Goal: Task Accomplishment & Management: Manage account settings

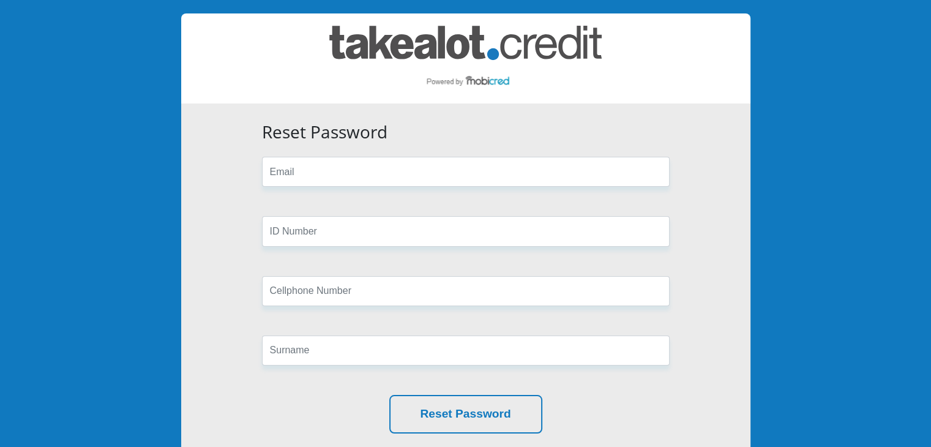
scroll to position [61, 0]
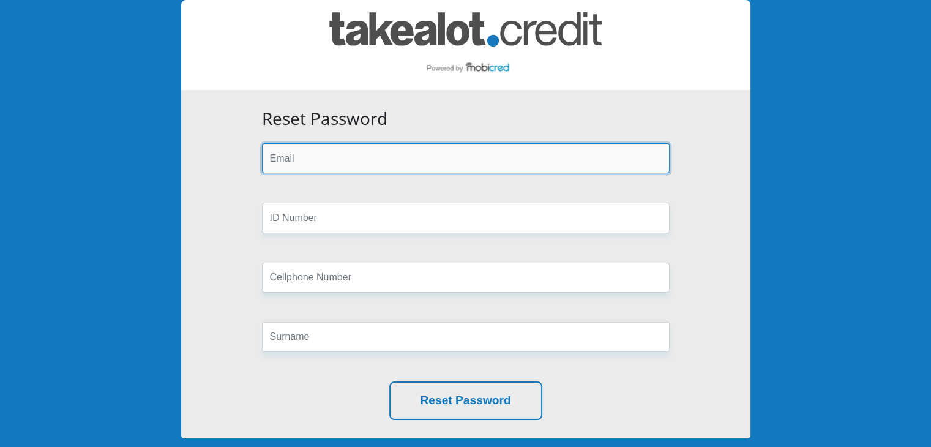
click at [306, 147] on input "email" at bounding box center [466, 158] width 408 height 30
type input "[EMAIL_ADDRESS][DOMAIN_NAME]"
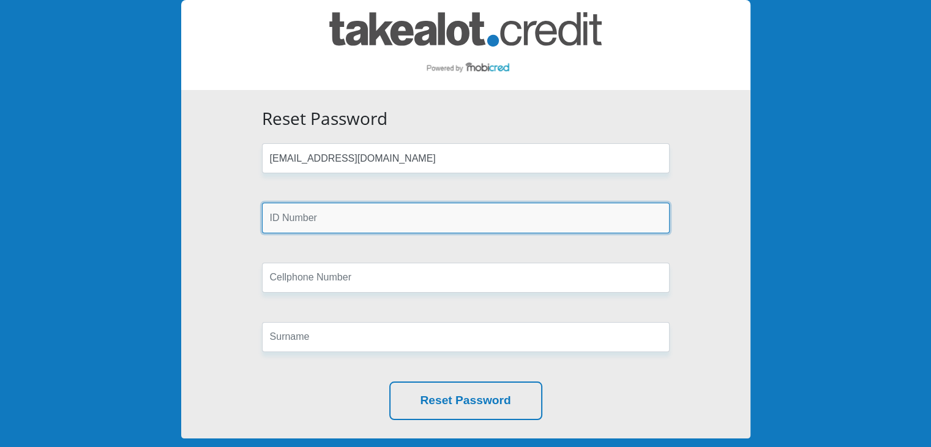
click at [323, 221] on input "text" at bounding box center [466, 218] width 408 height 30
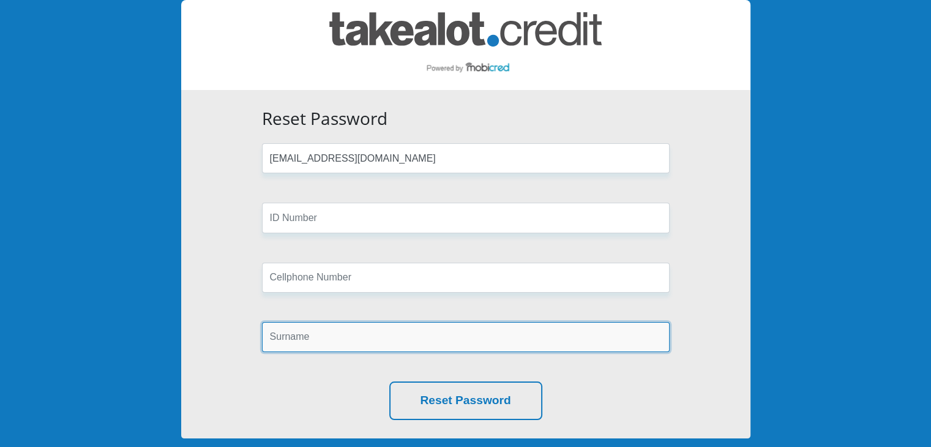
click at [304, 342] on input "text" at bounding box center [466, 337] width 408 height 30
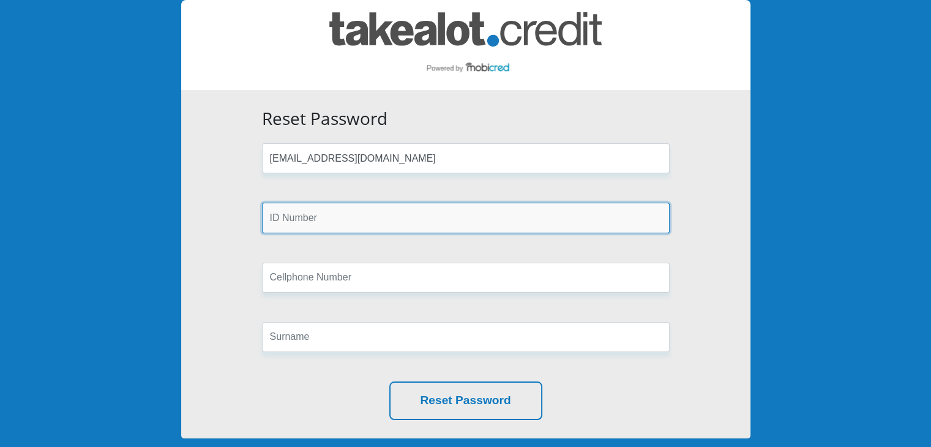
click at [304, 222] on input "text" at bounding box center [466, 218] width 408 height 30
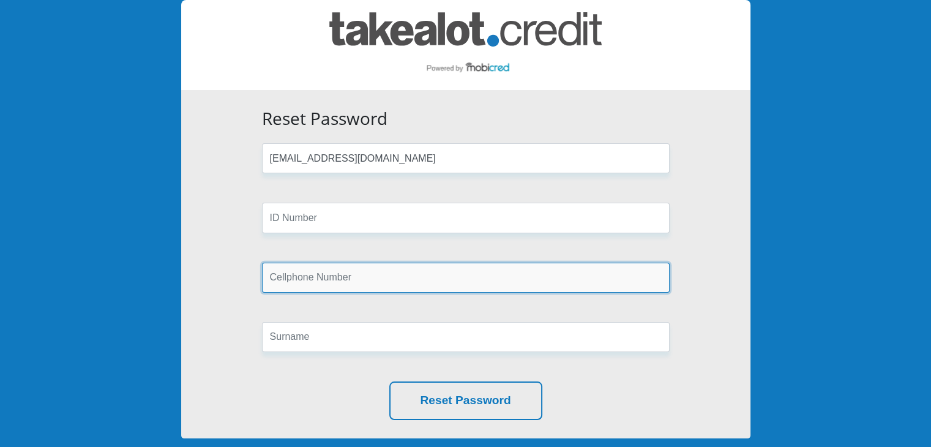
click at [296, 282] on input "text" at bounding box center [466, 278] width 408 height 30
type input "0714667793"
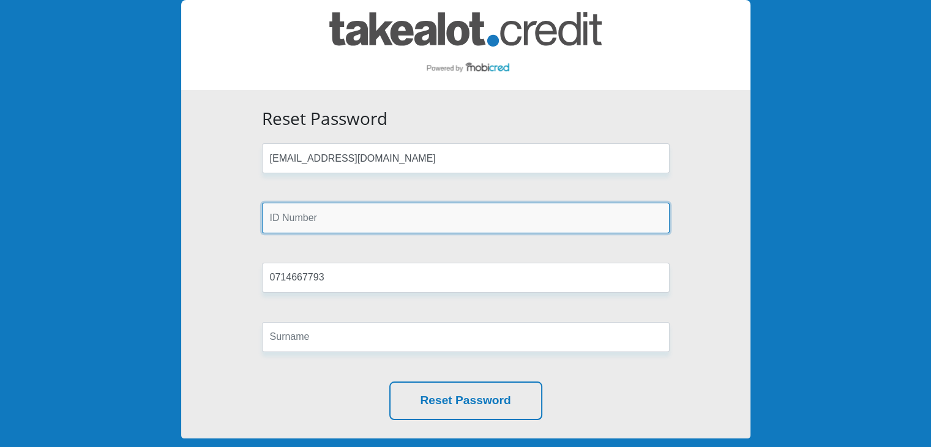
click at [309, 224] on input "text" at bounding box center [466, 218] width 408 height 30
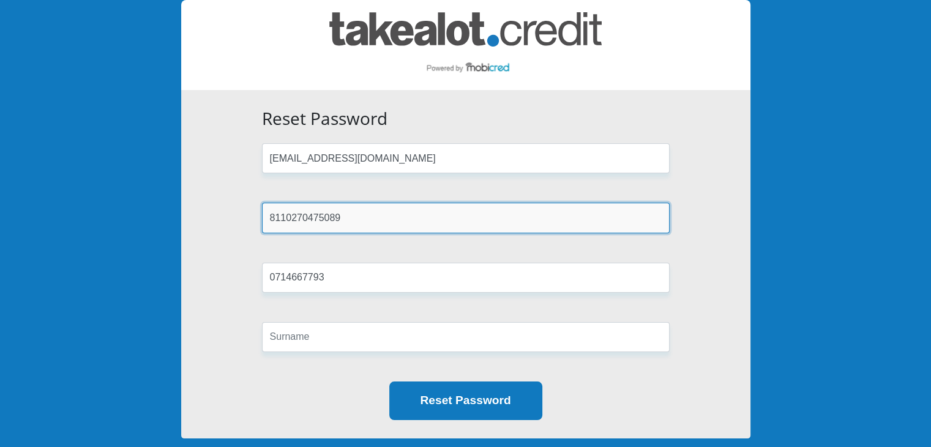
type input "8110270475089"
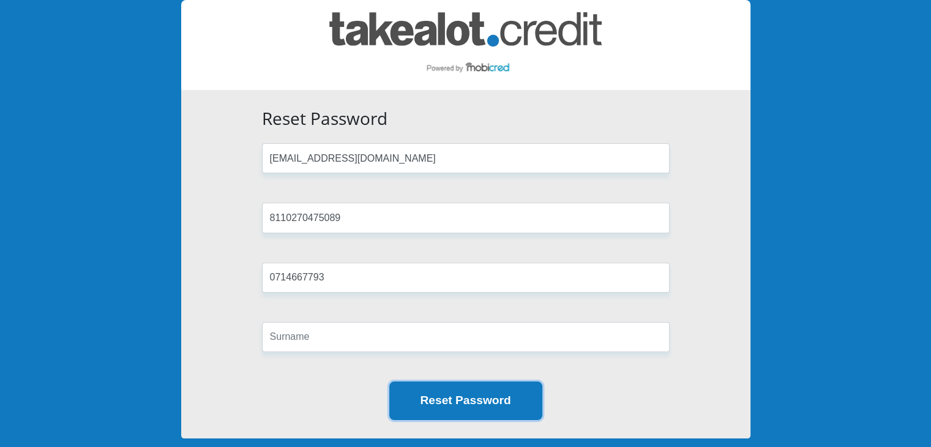
click at [457, 395] on button "Reset Password" at bounding box center [465, 400] width 153 height 39
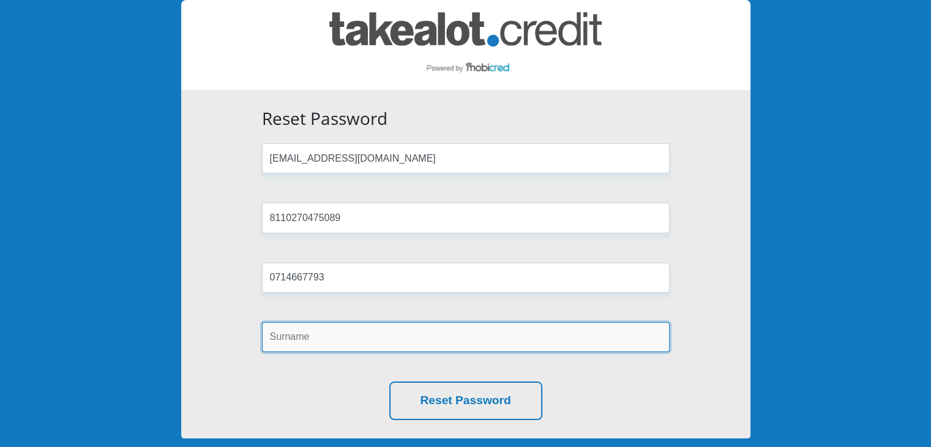
click at [369, 326] on input "text" at bounding box center [466, 337] width 408 height 30
type input "panziso"
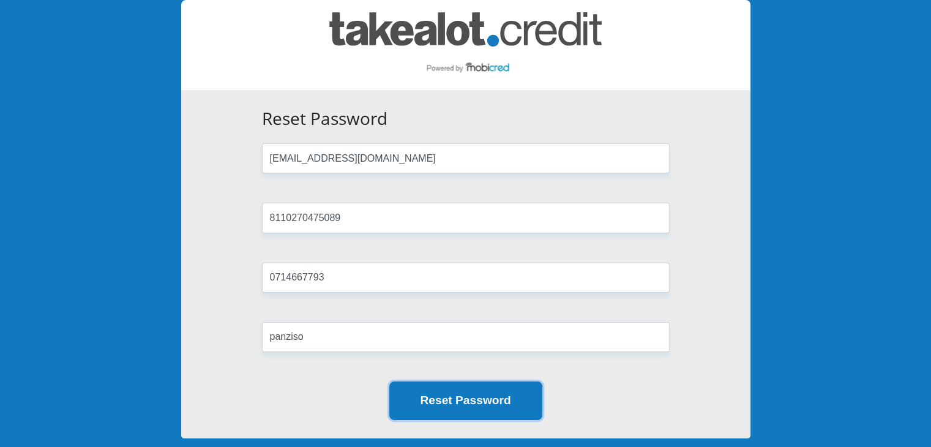
click at [430, 392] on button "Reset Password" at bounding box center [465, 400] width 153 height 39
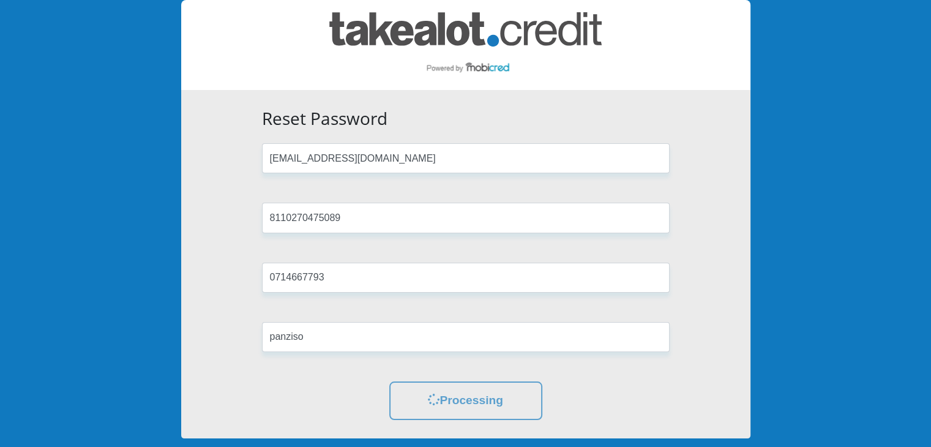
scroll to position [0, 0]
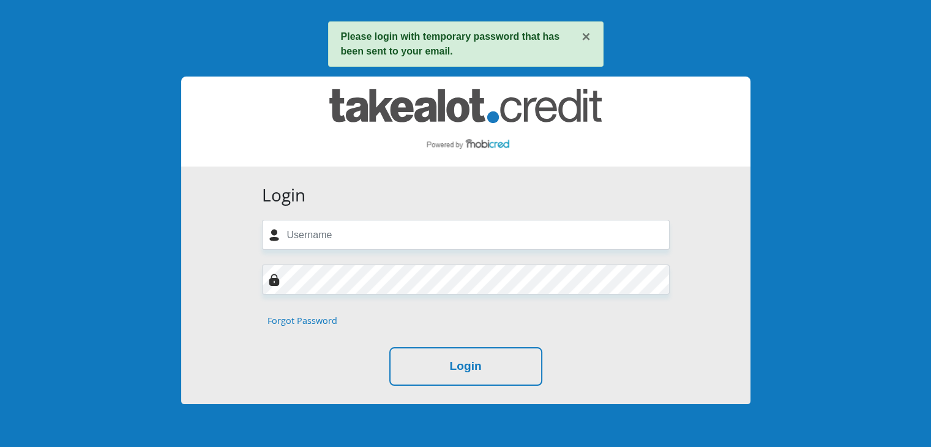
scroll to position [61, 0]
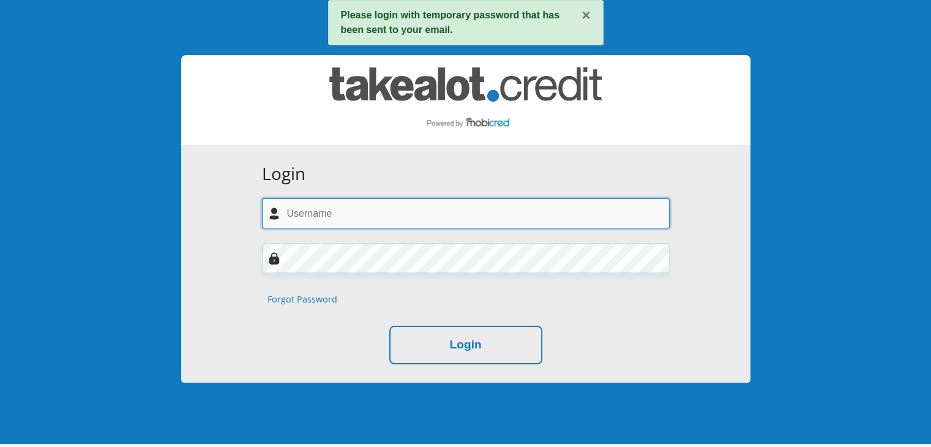
click at [333, 212] on input "text" at bounding box center [466, 213] width 408 height 30
type input "[EMAIL_ADDRESS][DOMAIN_NAME]"
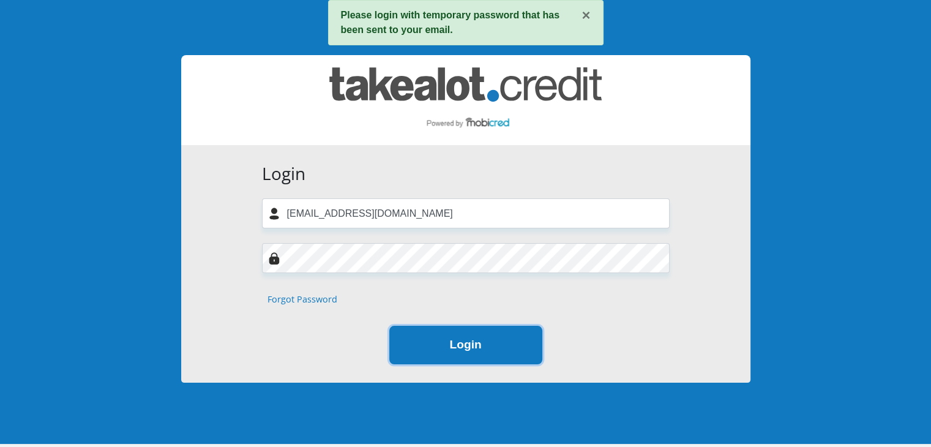
click at [449, 339] on button "Login" at bounding box center [465, 345] width 153 height 39
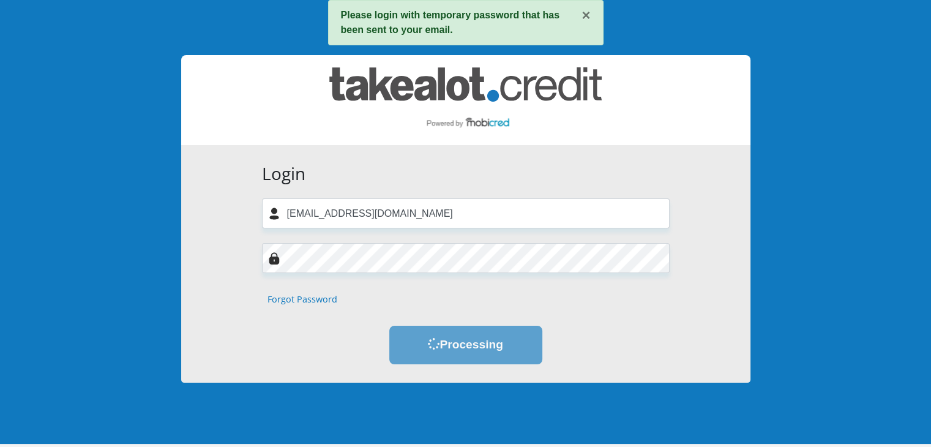
scroll to position [0, 0]
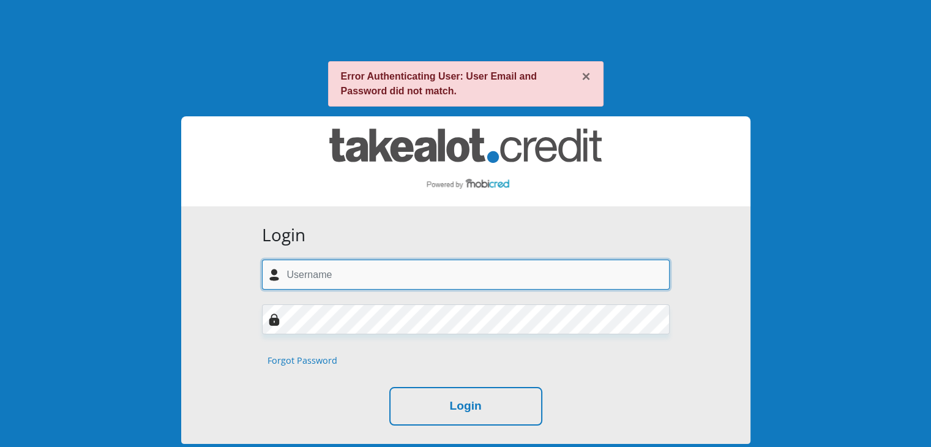
click at [351, 280] on input "text" at bounding box center [466, 275] width 408 height 30
type input "[EMAIL_ADDRESS][DOMAIN_NAME]"
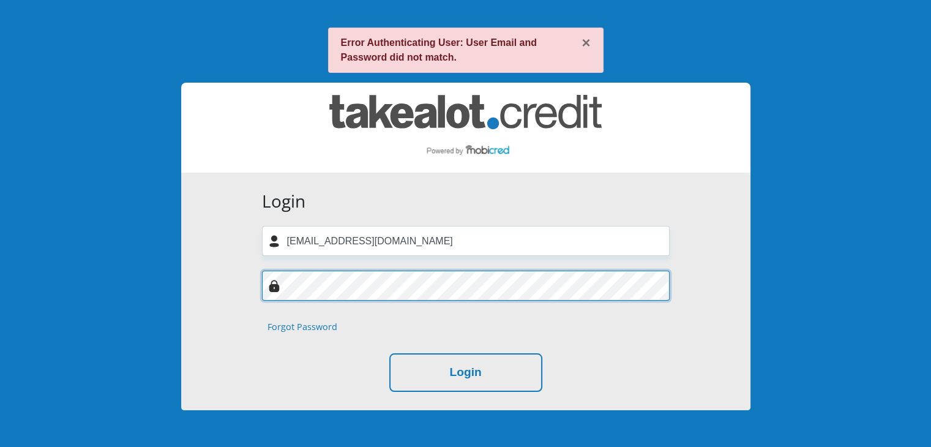
scroll to position [61, 0]
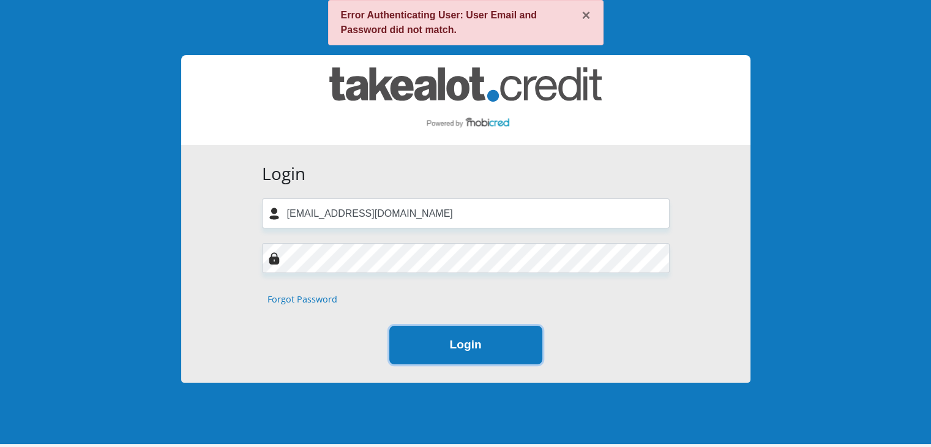
click at [449, 338] on button "Login" at bounding box center [465, 345] width 153 height 39
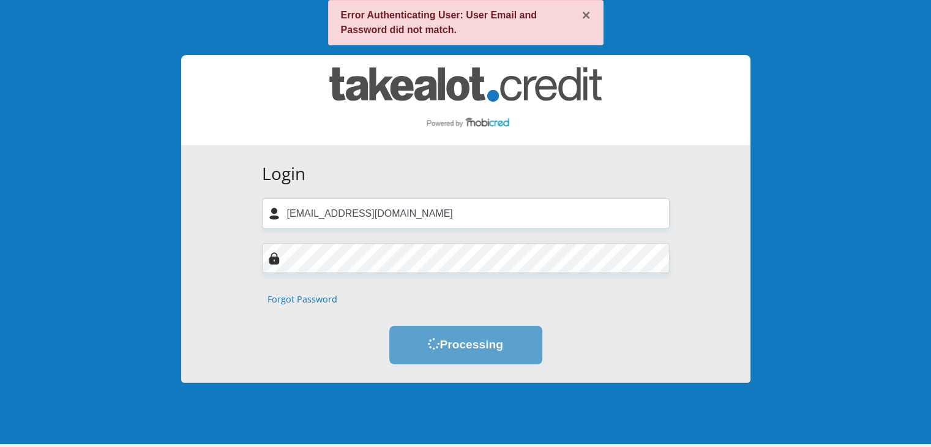
scroll to position [0, 0]
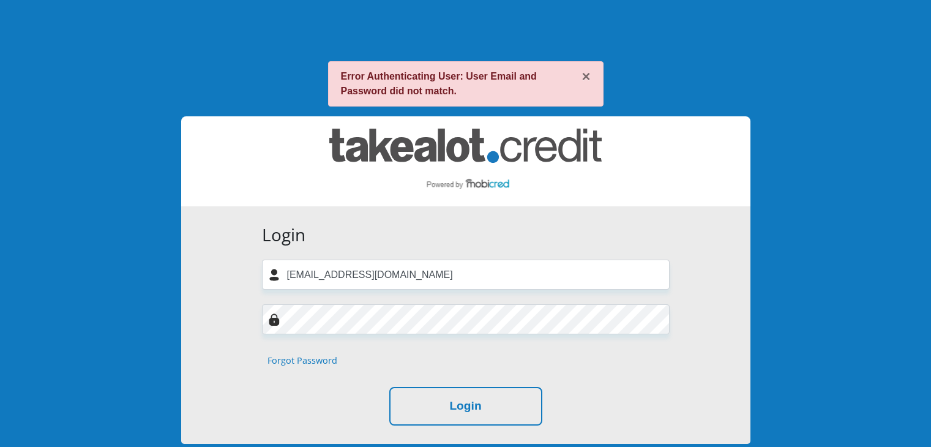
scroll to position [61, 0]
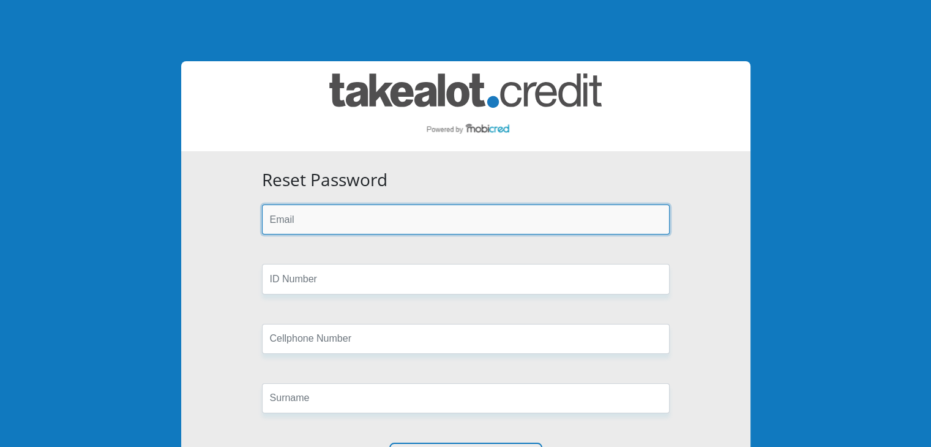
click at [310, 223] on input "email" at bounding box center [466, 219] width 408 height 30
type input "[EMAIL_ADDRESS][DOMAIN_NAME]"
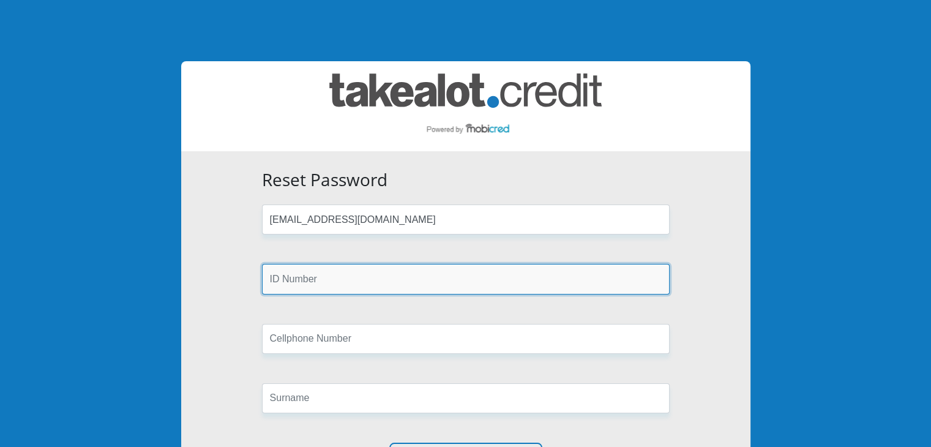
click at [312, 285] on input "text" at bounding box center [466, 279] width 408 height 30
type input "8110270475089"
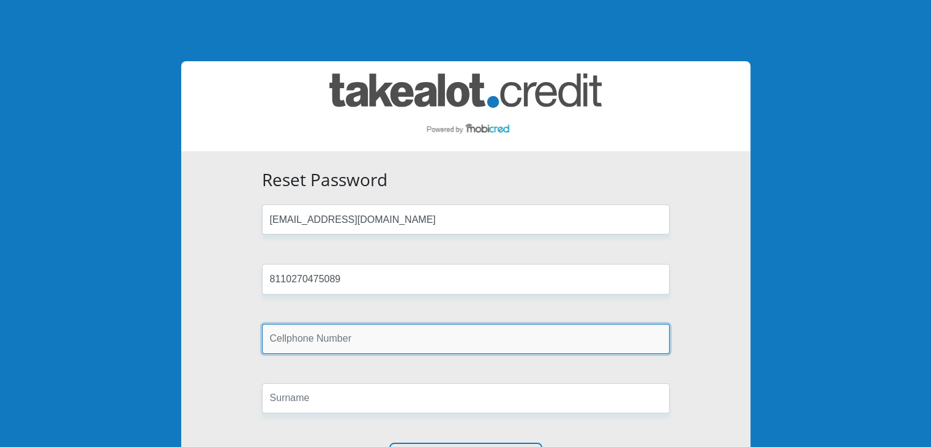
click at [328, 332] on input "text" at bounding box center [466, 339] width 408 height 30
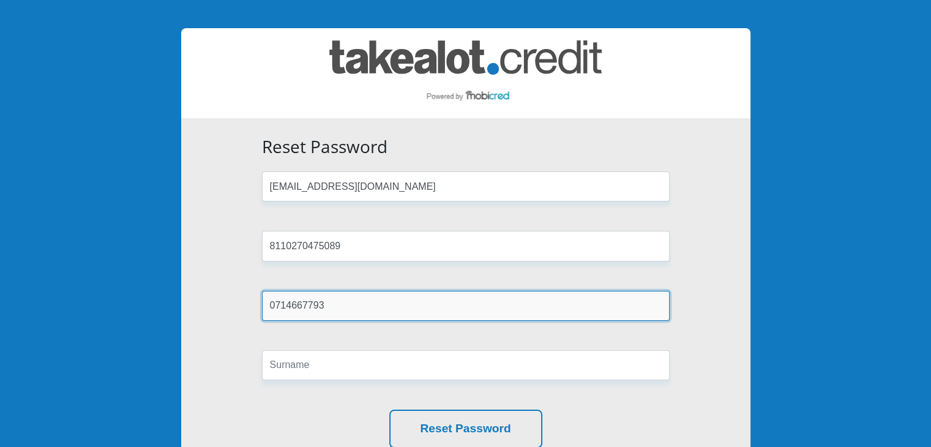
scroll to position [61, 0]
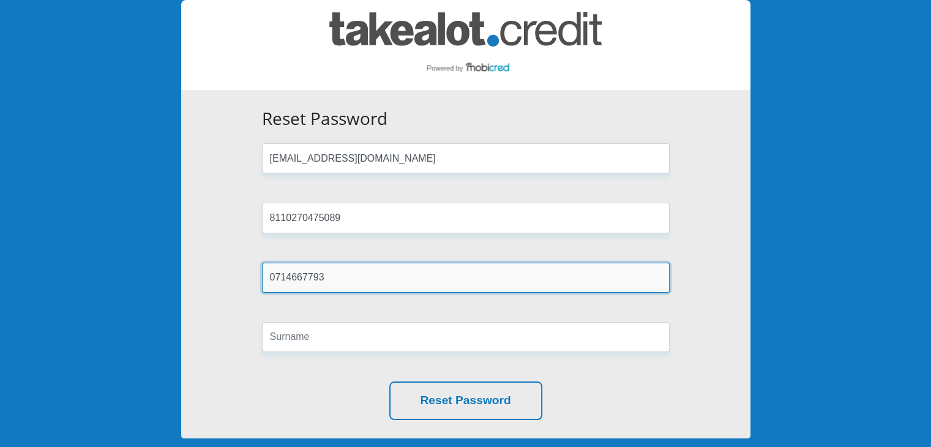
type input "0714667793"
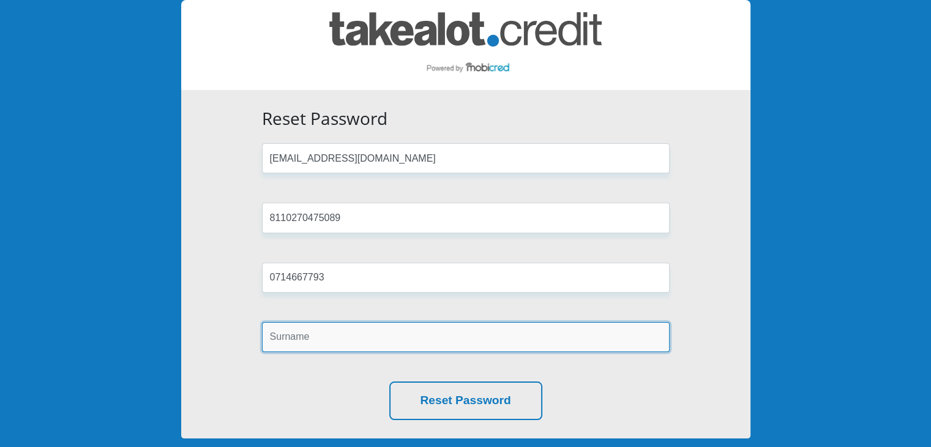
click at [312, 342] on input "text" at bounding box center [466, 337] width 408 height 30
type input "panziso"
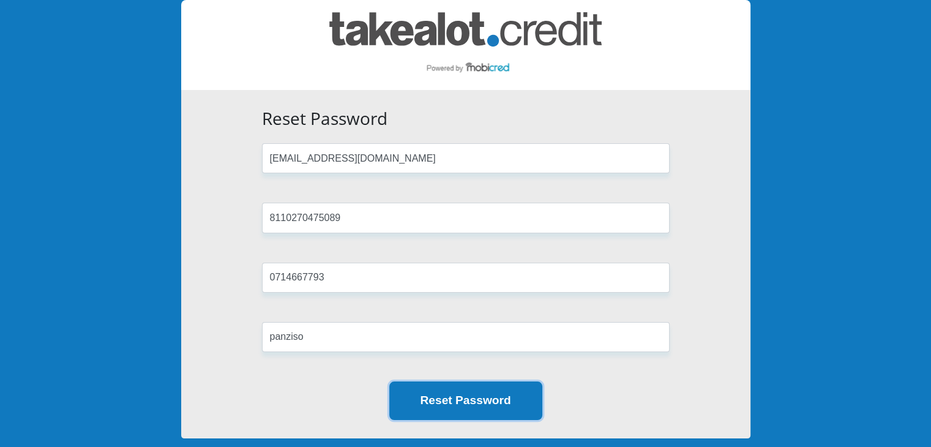
click at [454, 402] on button "Reset Password" at bounding box center [465, 400] width 153 height 39
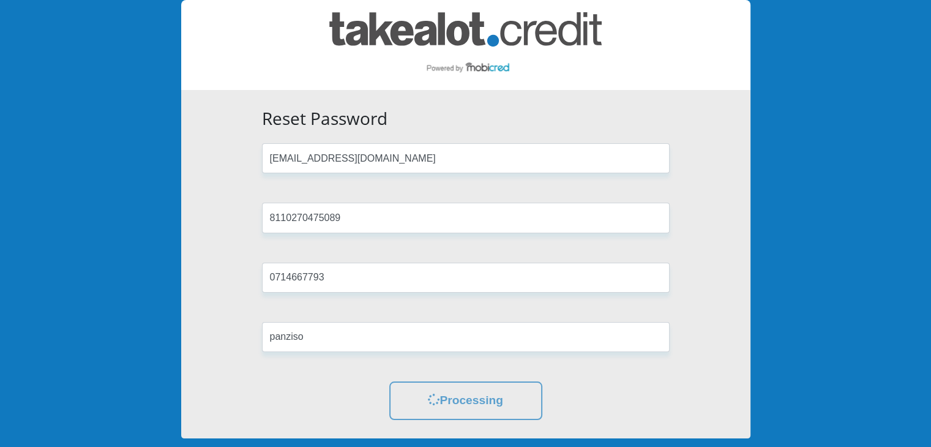
scroll to position [0, 0]
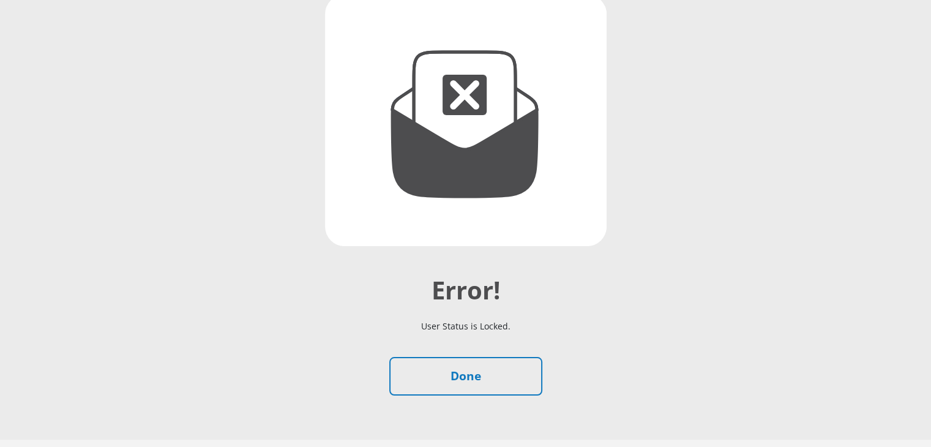
scroll to position [209, 0]
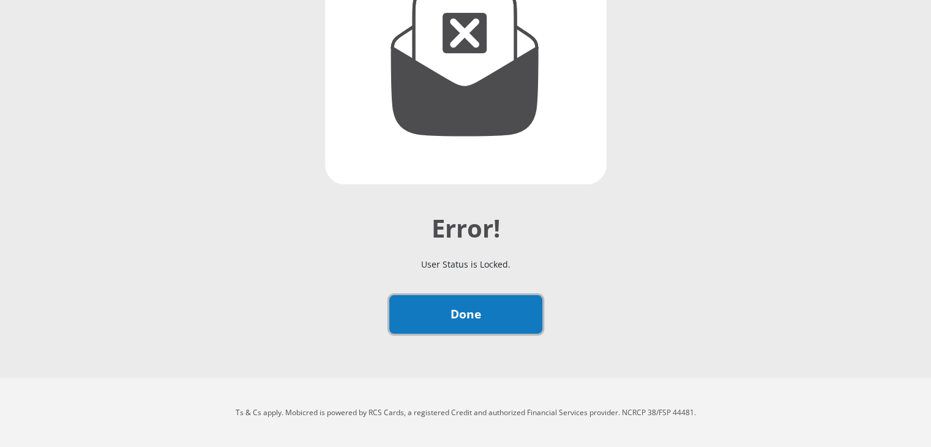
click at [449, 313] on link "Done" at bounding box center [465, 314] width 153 height 39
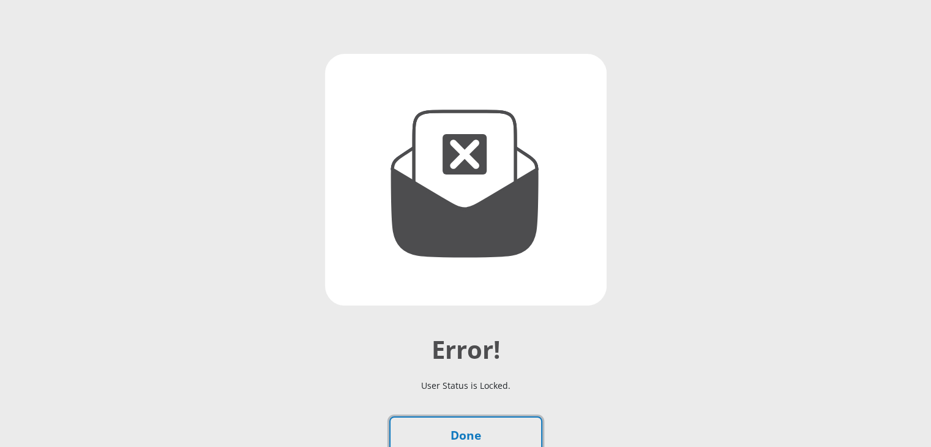
scroll to position [87, 0]
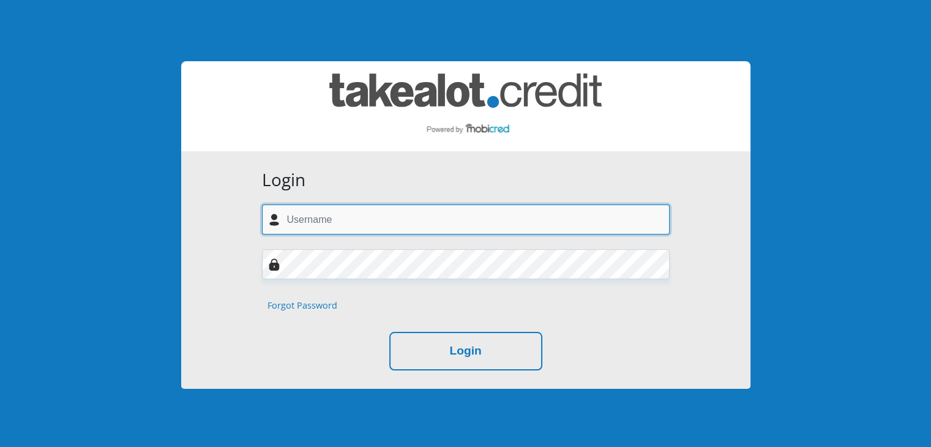
click at [374, 212] on input "text" at bounding box center [466, 219] width 408 height 30
type input "[EMAIL_ADDRESS][DOMAIN_NAME]"
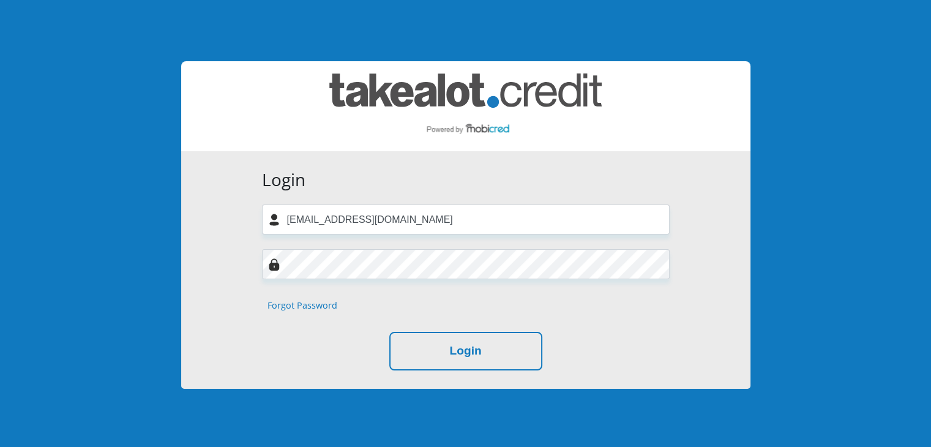
click at [313, 308] on link "Forgot Password" at bounding box center [303, 305] width 70 height 13
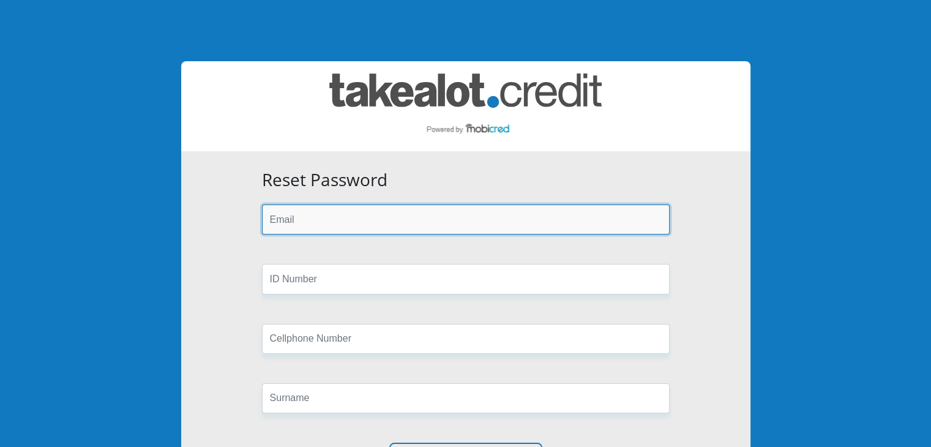
click at [313, 218] on input "email" at bounding box center [466, 219] width 408 height 30
type input "[EMAIL_ADDRESS][DOMAIN_NAME]"
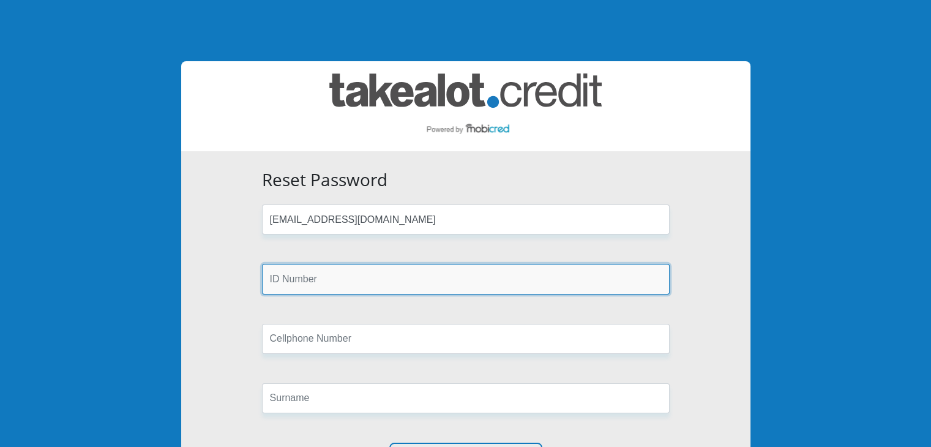
click at [296, 286] on input "text" at bounding box center [466, 279] width 408 height 30
type input "8110270475089"
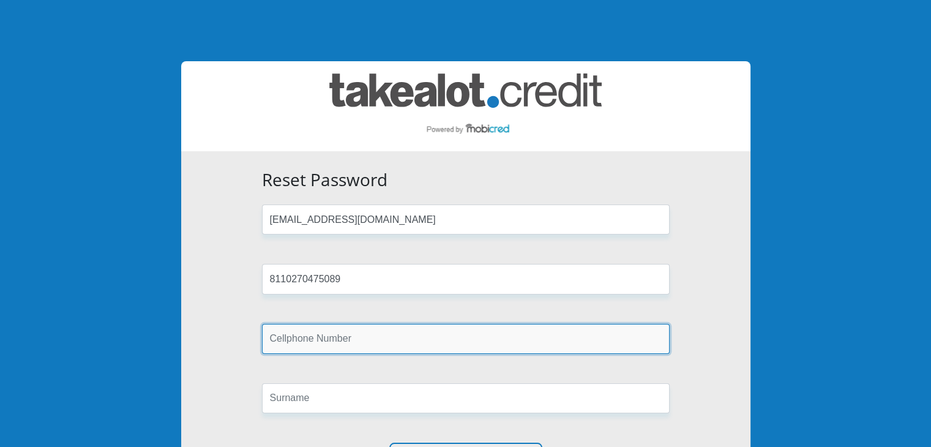
click at [306, 333] on input "text" at bounding box center [466, 339] width 408 height 30
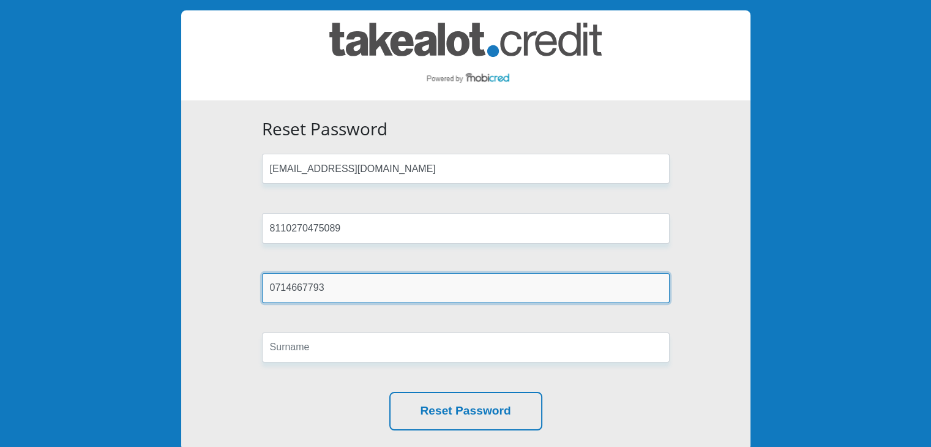
scroll to position [122, 0]
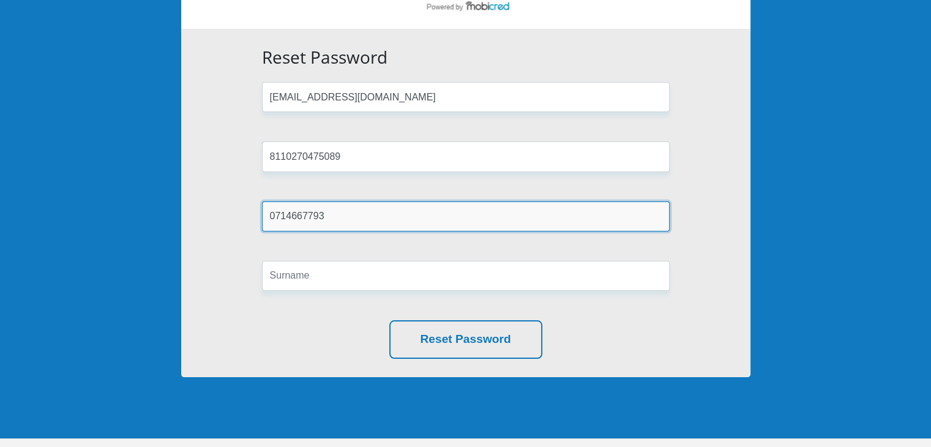
type input "0714667793"
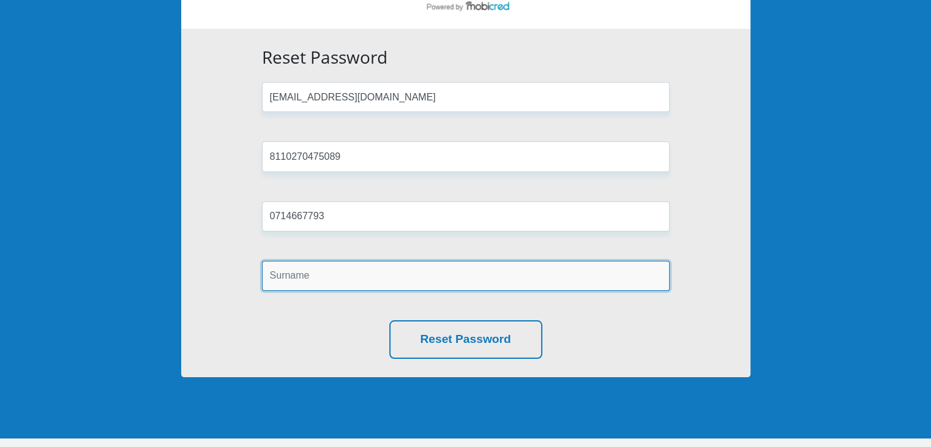
click at [313, 278] on input "text" at bounding box center [466, 276] width 408 height 30
type input "panziso"
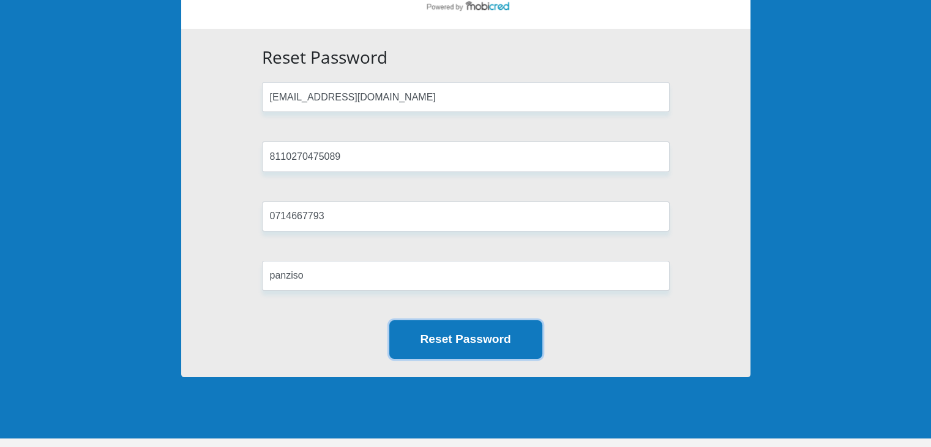
click at [443, 343] on button "Reset Password" at bounding box center [465, 339] width 153 height 39
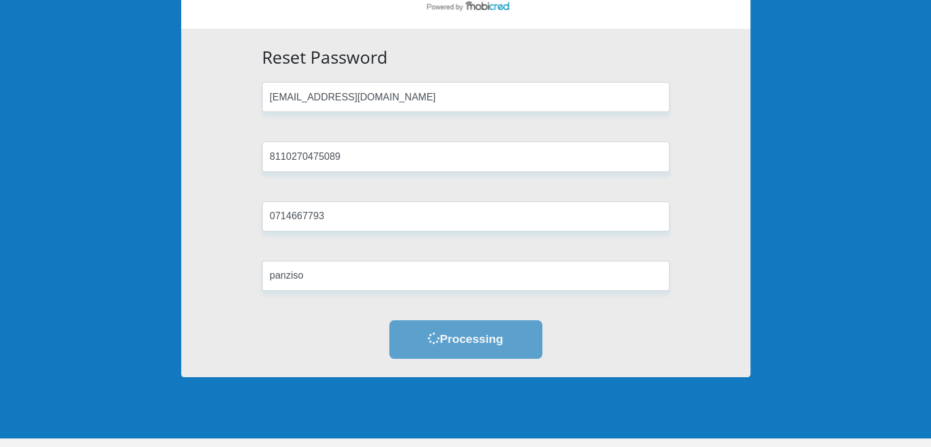
scroll to position [0, 0]
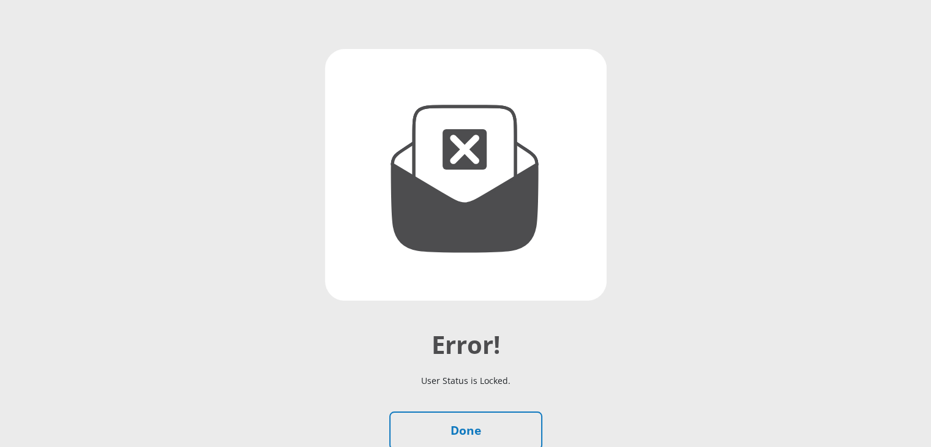
scroll to position [122, 0]
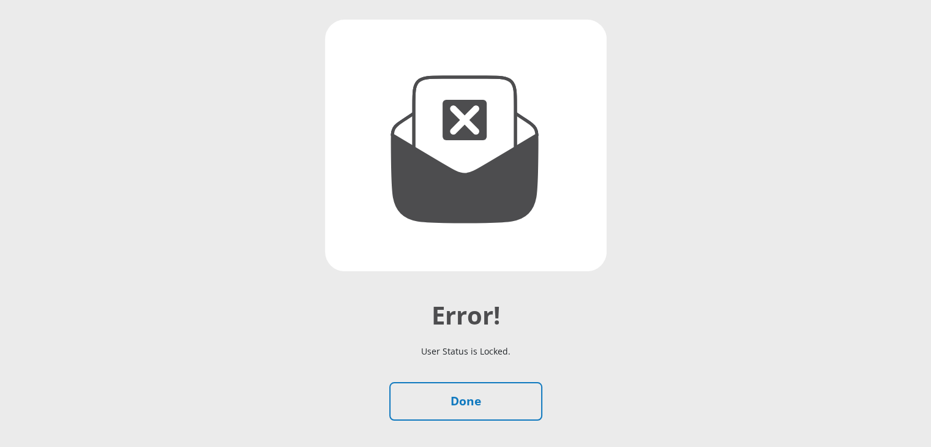
click at [788, 226] on div "Error! User Status is Locked. Done" at bounding box center [466, 205] width 698 height 430
